Goal: Communication & Community: Answer question/provide support

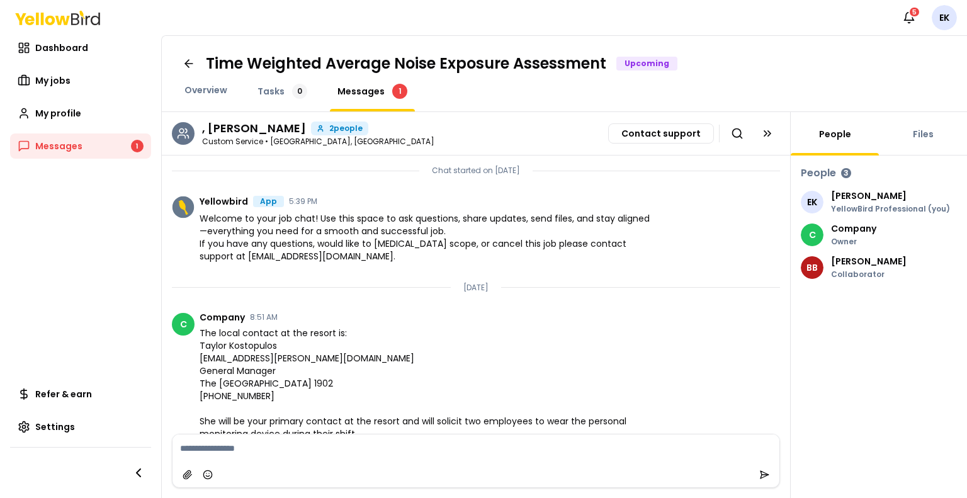
scroll to position [264, 0]
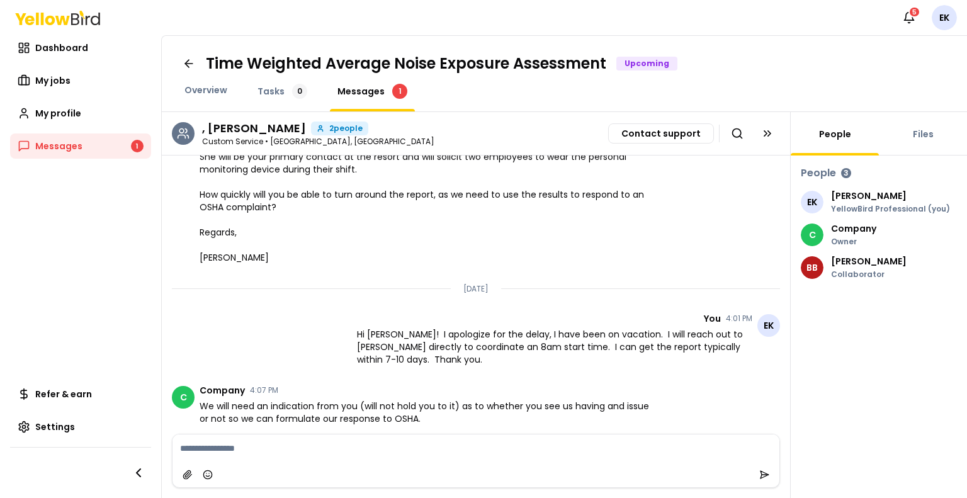
click at [327, 445] on textarea at bounding box center [475, 448] width 607 height 28
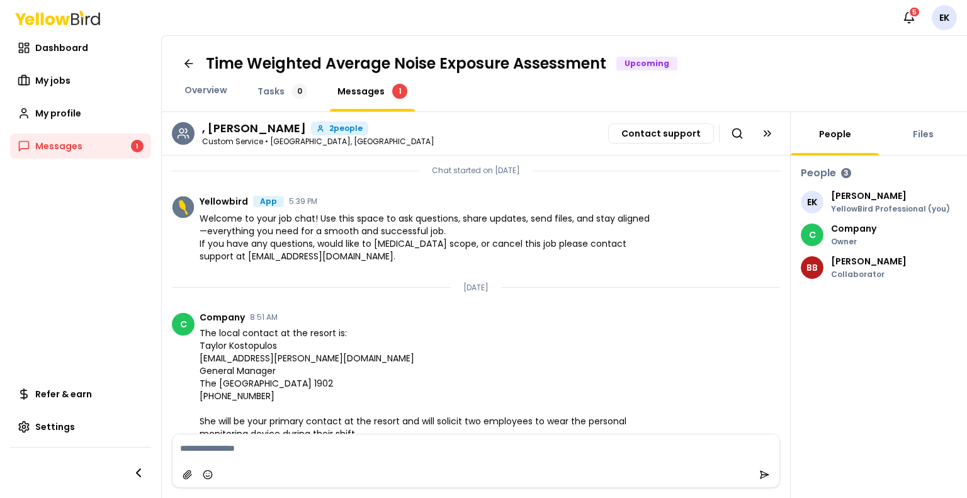
scroll to position [341, 0]
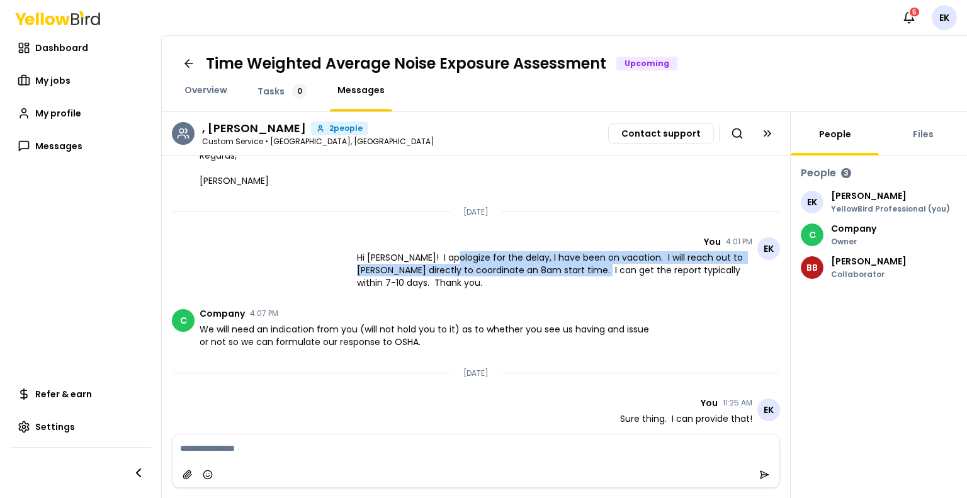
drag, startPoint x: 443, startPoint y: 254, endPoint x: 592, endPoint y: 264, distance: 149.6
click at [592, 264] on span "Hi [PERSON_NAME]! I apologize for the delay, I have been on vacation. I will re…" at bounding box center [554, 270] width 395 height 38
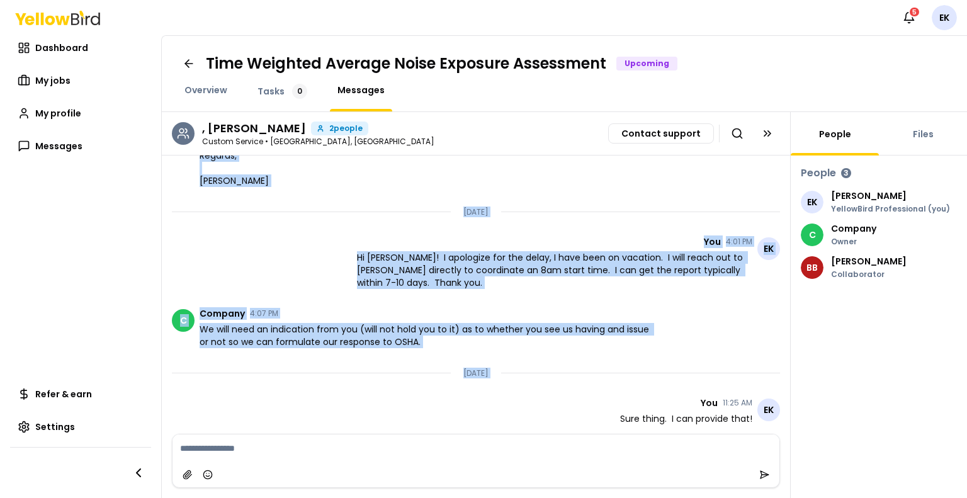
drag, startPoint x: 592, startPoint y: 264, endPoint x: 528, endPoint y: 377, distance: 130.0
click at [529, 327] on span "We will need an indication from you (will not hold you to it) as to whether you…" at bounding box center [428, 335] width 456 height 25
